Goal: Information Seeking & Learning: Learn about a topic

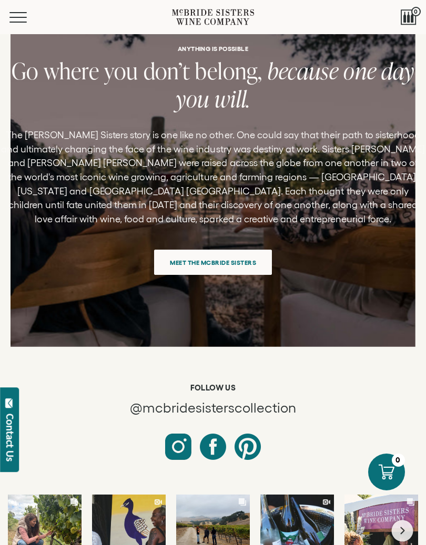
scroll to position [3713, 0]
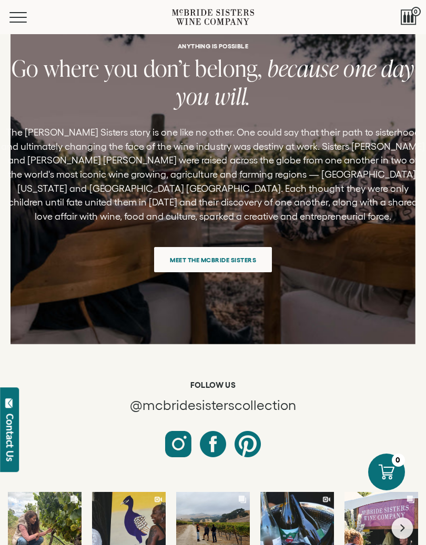
click at [245, 253] on span "Meet the McBride Sisters" at bounding box center [212, 260] width 111 height 21
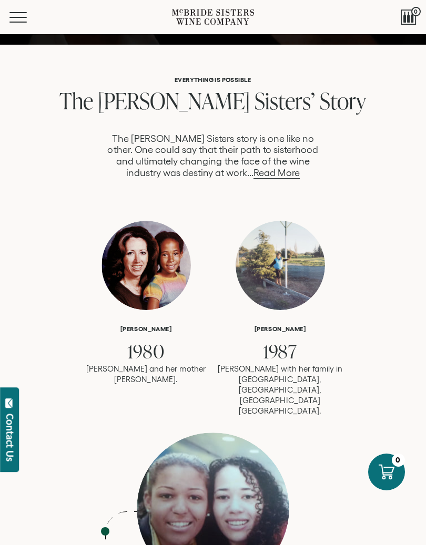
scroll to position [498, 0]
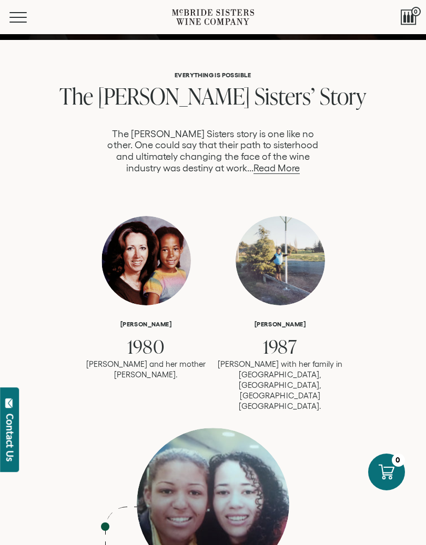
click at [256, 172] on link "Read More" at bounding box center [276, 168] width 46 height 11
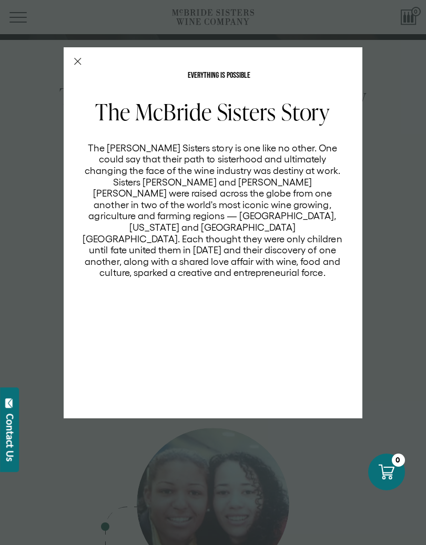
click at [80, 63] on icon "Close Modal" at bounding box center [77, 61] width 7 height 7
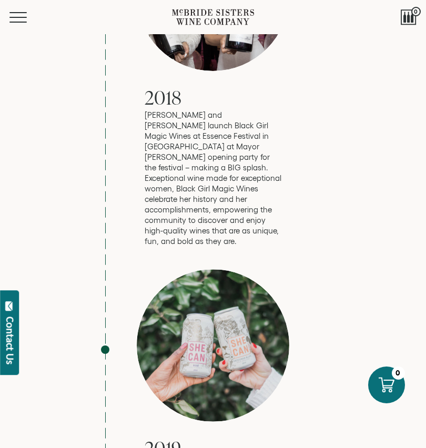
scroll to position [2621, 0]
